Goal: Task Accomplishment & Management: Manage account settings

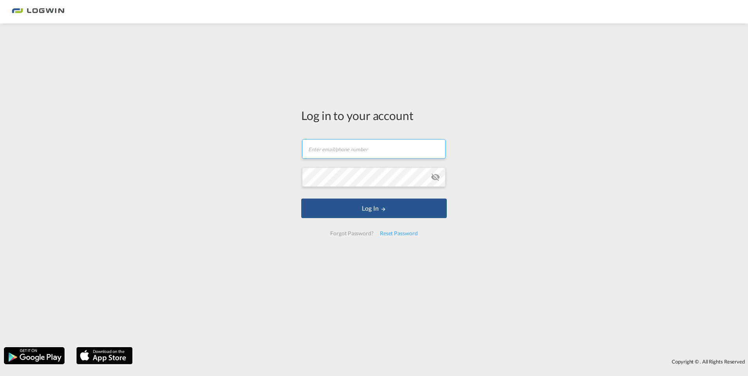
click at [390, 145] on input "text" at bounding box center [374, 149] width 144 height 20
type input "[EMAIL_ADDRESS][PERSON_NAME][DOMAIN_NAME]"
click at [301, 199] on button "Log In" at bounding box center [374, 209] width 146 height 20
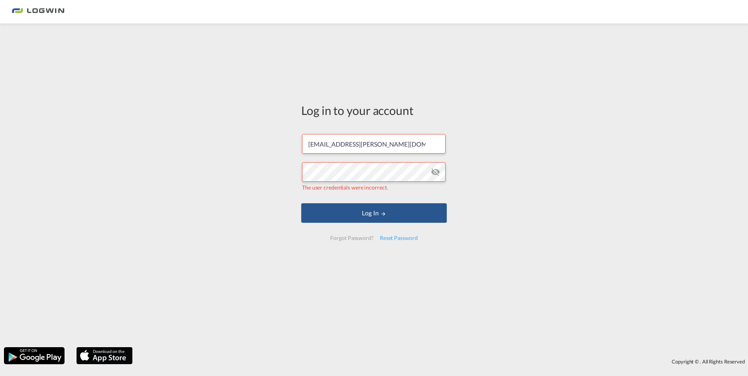
click at [436, 173] on md-icon "icon-eye-off" at bounding box center [435, 171] width 9 height 9
click at [288, 170] on div "Log in to your account pascal.albert@logwin-logistics.com The user credentials …" at bounding box center [374, 185] width 748 height 316
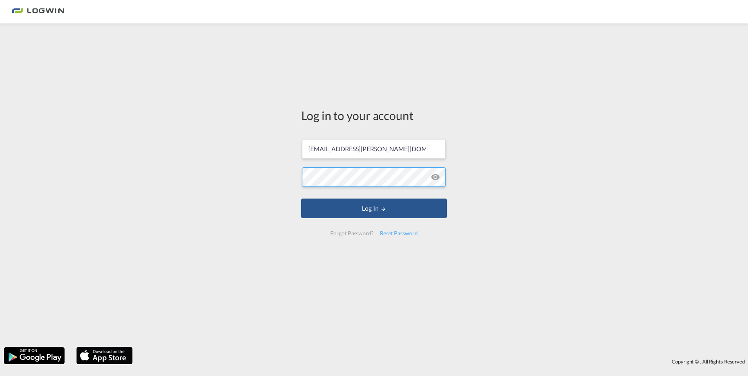
click at [301, 199] on button "Log In" at bounding box center [374, 209] width 146 height 20
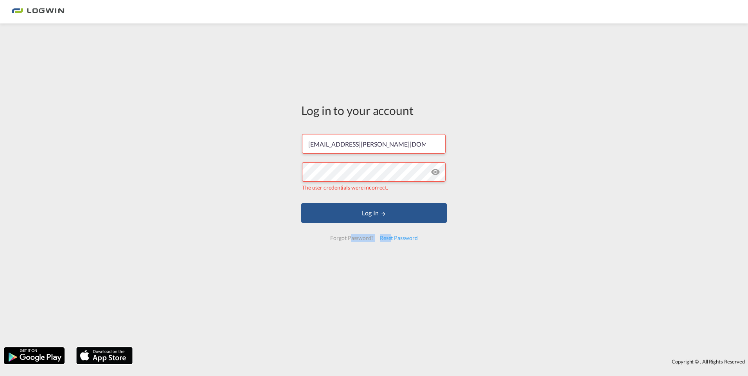
drag, startPoint x: 389, startPoint y: 237, endPoint x: 352, endPoint y: 232, distance: 37.6
click at [352, 232] on div "Forgot Password? Reset Password" at bounding box center [374, 239] width 100 height 17
drag, startPoint x: 352, startPoint y: 232, endPoint x: 358, endPoint y: 239, distance: 9.2
click at [356, 239] on div "Forgot Password?" at bounding box center [351, 238] width 49 height 14
click at [392, 241] on div "Reset Password" at bounding box center [399, 238] width 44 height 14
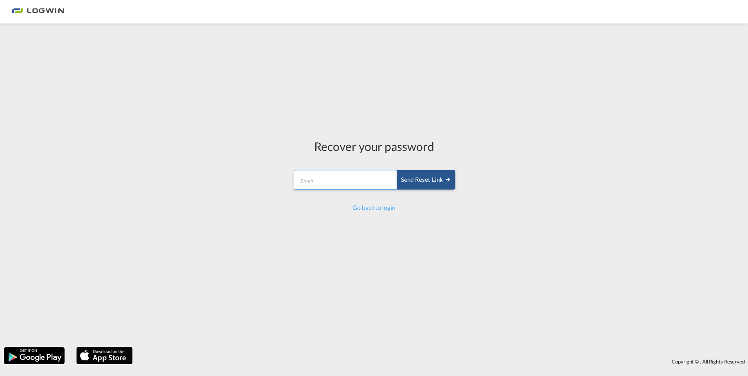
click at [364, 187] on input "email" at bounding box center [346, 180] width 104 height 20
type input "[EMAIL_ADDRESS][PERSON_NAME][DOMAIN_NAME]"
click at [416, 185] on button "Send reset link" at bounding box center [426, 180] width 59 height 20
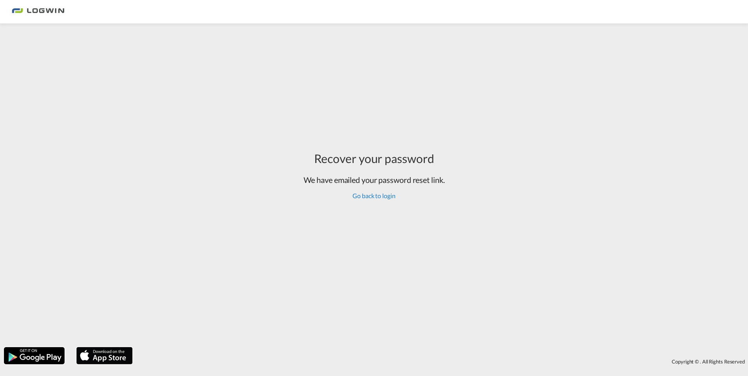
click at [389, 195] on link "Go back to login" at bounding box center [374, 195] width 43 height 7
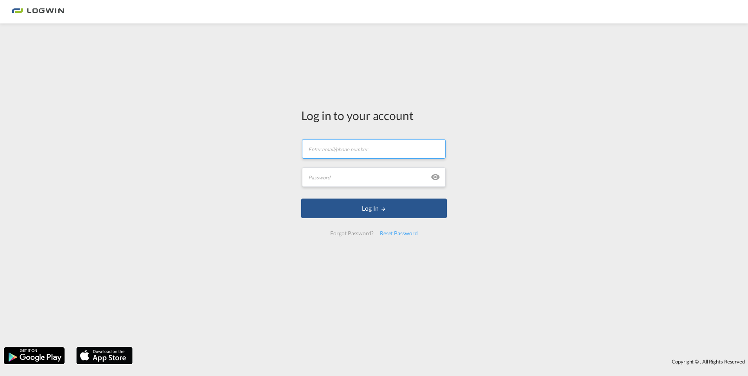
click at [359, 158] on input "text" at bounding box center [374, 149] width 144 height 20
type input "[EMAIL_ADDRESS][PERSON_NAME][DOMAIN_NAME]"
click at [353, 180] on input "text" at bounding box center [374, 177] width 144 height 20
paste input "Pascal_1998!"
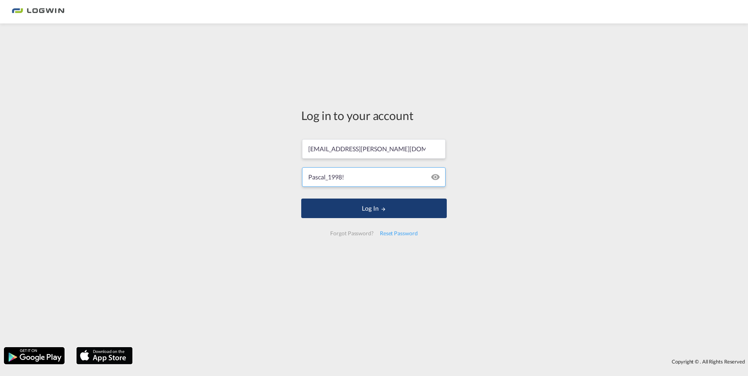
type input "Pascal_1998!"
click at [360, 212] on button "Log In" at bounding box center [374, 209] width 146 height 20
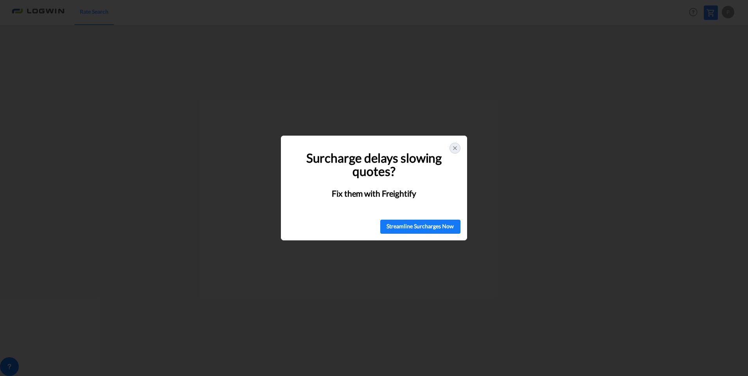
click at [457, 151] on icon at bounding box center [455, 148] width 6 height 6
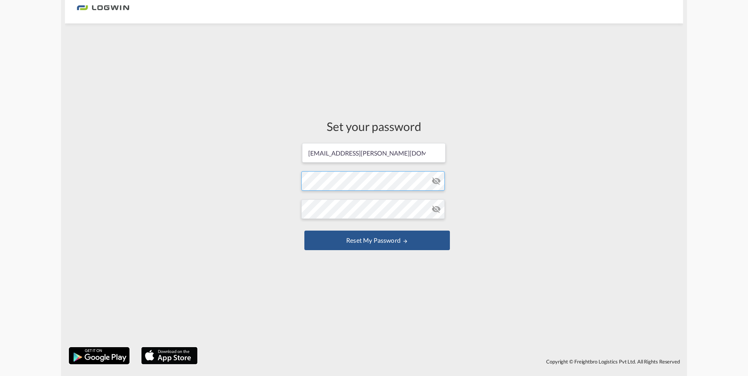
click at [356, 182] on form "[EMAIL_ADDRESS][PERSON_NAME][DOMAIN_NAME] Password must contain the following: …" at bounding box center [374, 197] width 146 height 110
click at [432, 184] on md-icon "icon-eye-off" at bounding box center [436, 180] width 9 height 9
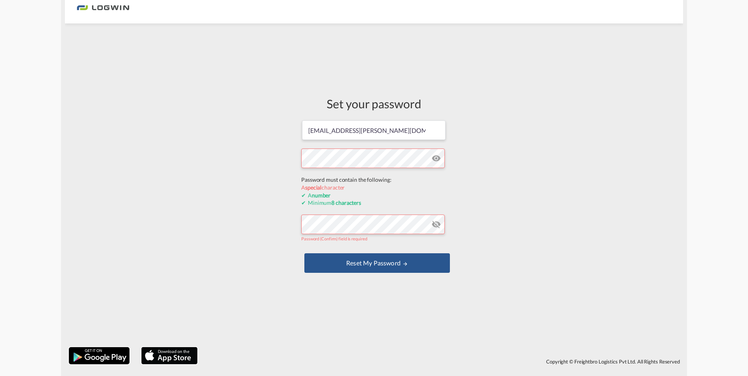
click at [288, 177] on div "Set your password [EMAIL_ADDRESS][PERSON_NAME][DOMAIN_NAME] Password must conta…" at bounding box center [374, 185] width 618 height 316
click at [195, 158] on div "Set your password [EMAIL_ADDRESS][PERSON_NAME][DOMAIN_NAME] Password must conta…" at bounding box center [374, 185] width 618 height 316
click at [256, 158] on div "Set your password [EMAIL_ADDRESS][PERSON_NAME][DOMAIN_NAME] Password must conta…" at bounding box center [374, 185] width 618 height 316
click at [340, 227] on form "[EMAIL_ADDRESS][PERSON_NAME][DOMAIN_NAME] Password must contain the following: …" at bounding box center [374, 197] width 146 height 155
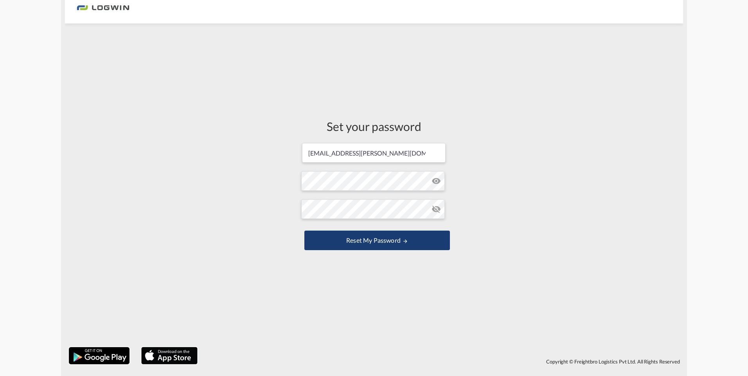
click at [362, 248] on button "Reset my password" at bounding box center [377, 241] width 146 height 20
